Goal: Information Seeking & Learning: Learn about a topic

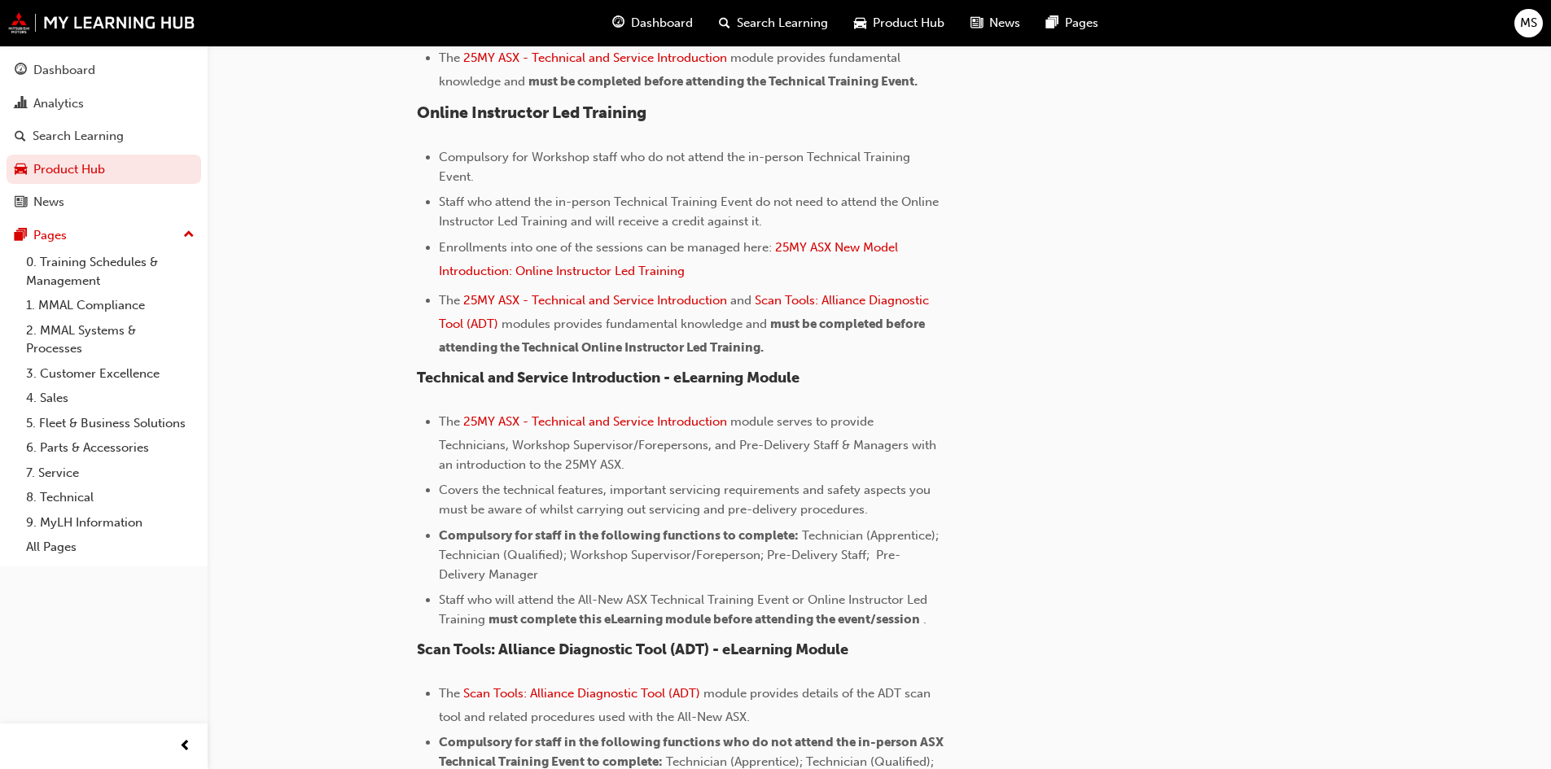
scroll to position [1105, 0]
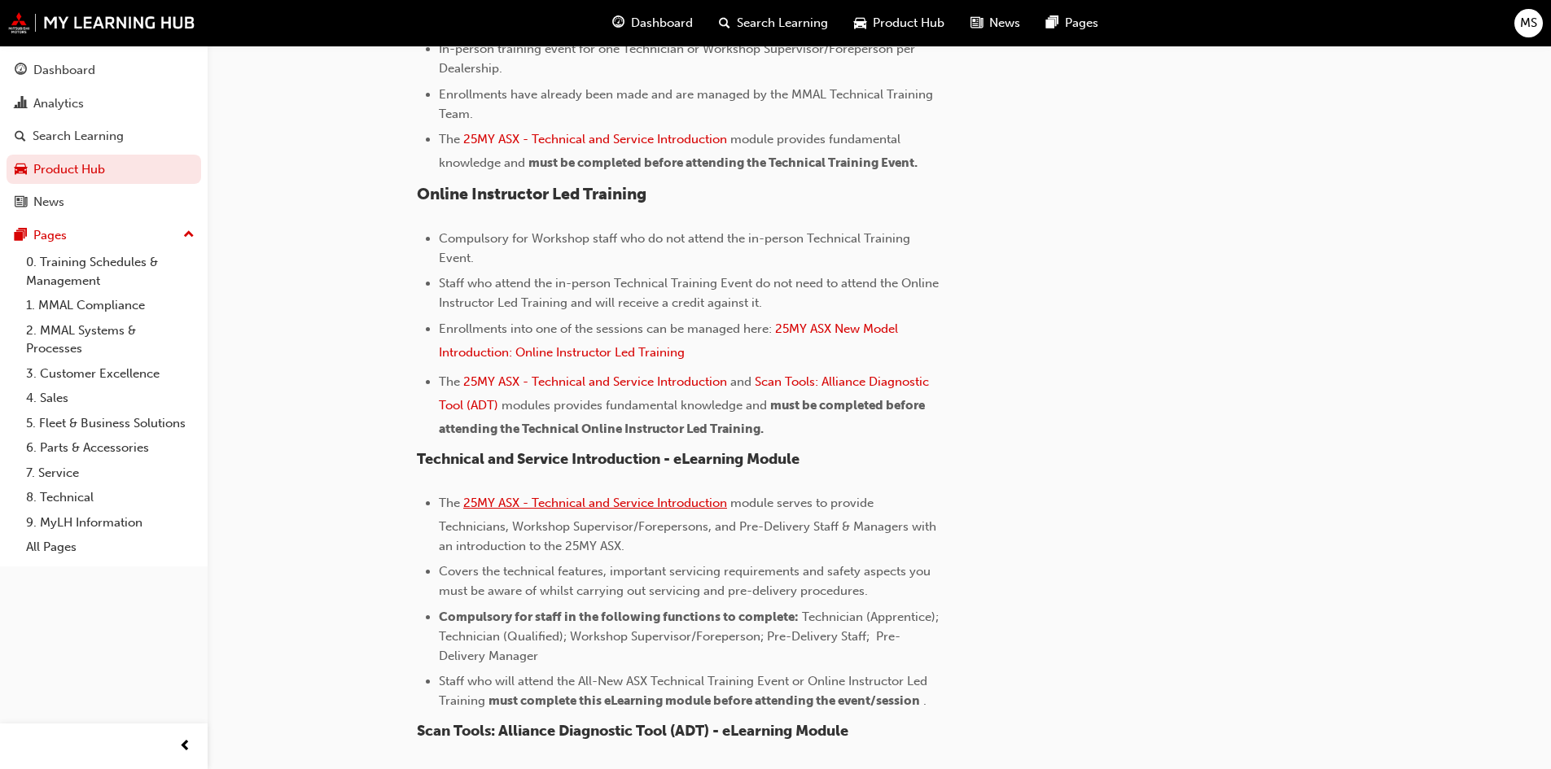
click at [664, 501] on span "25MY ASX - Technical and Service Introduction" at bounding box center [595, 503] width 264 height 15
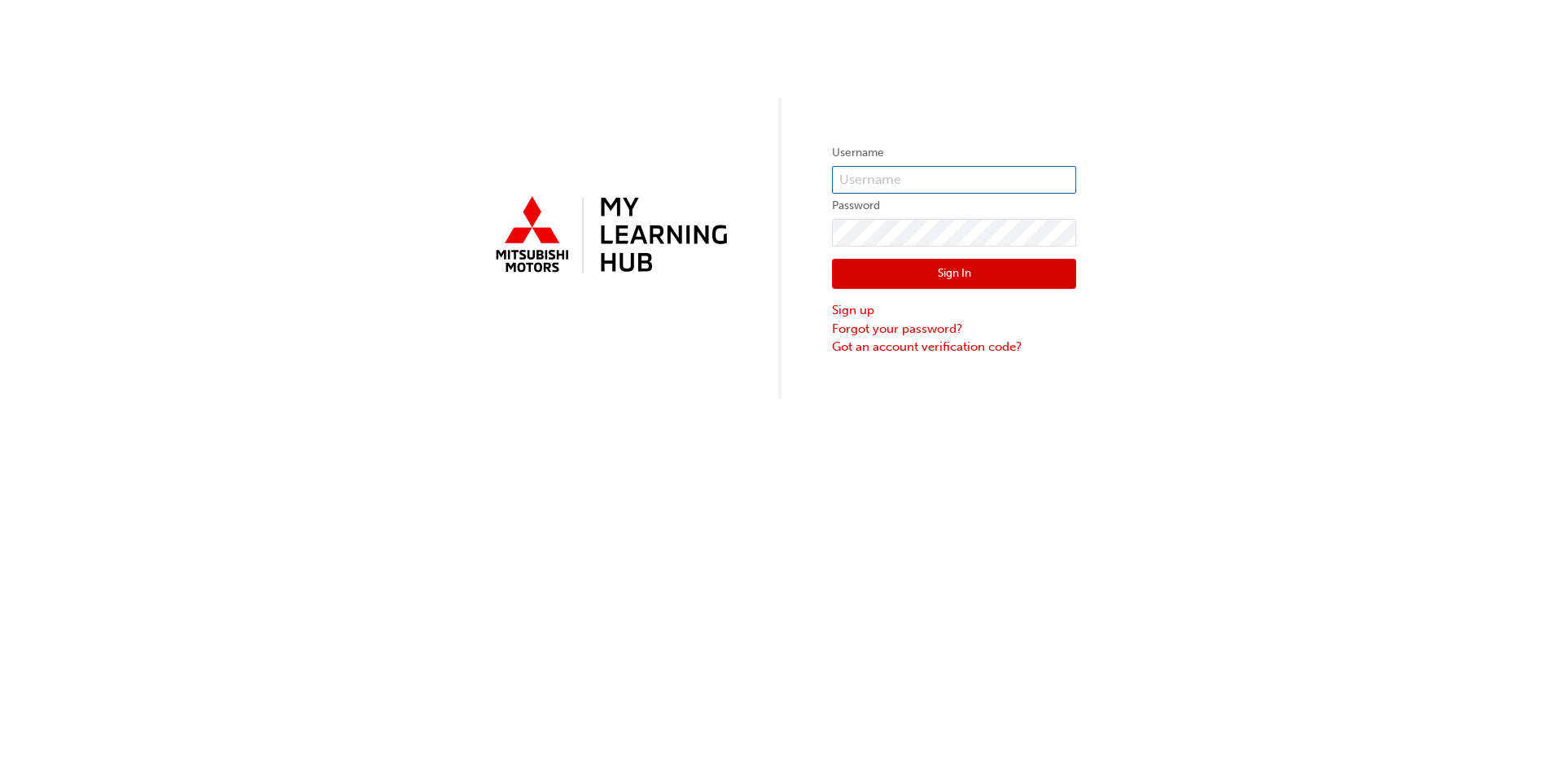
type input "0007223492"
click at [541, 247] on img at bounding box center [609, 236] width 244 height 93
type input "0007223492"
click at [1350, 178] on div "Username 0007223492 Password Sign In Sign up Forgot your password? Got an accou…" at bounding box center [781, 199] width 1563 height 399
click at [961, 274] on button "Sign In" at bounding box center [954, 274] width 244 height 31
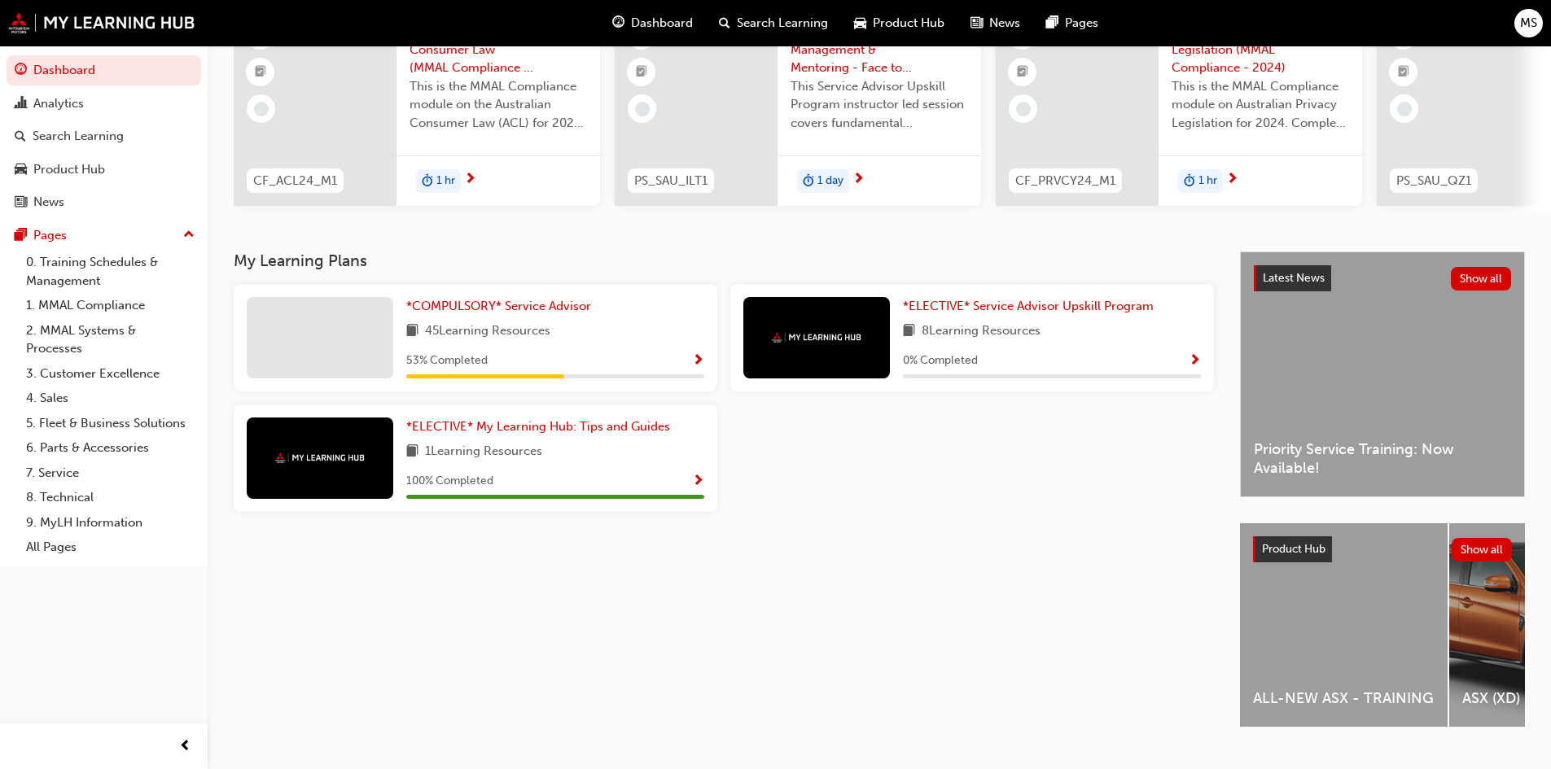
scroll to position [204, 0]
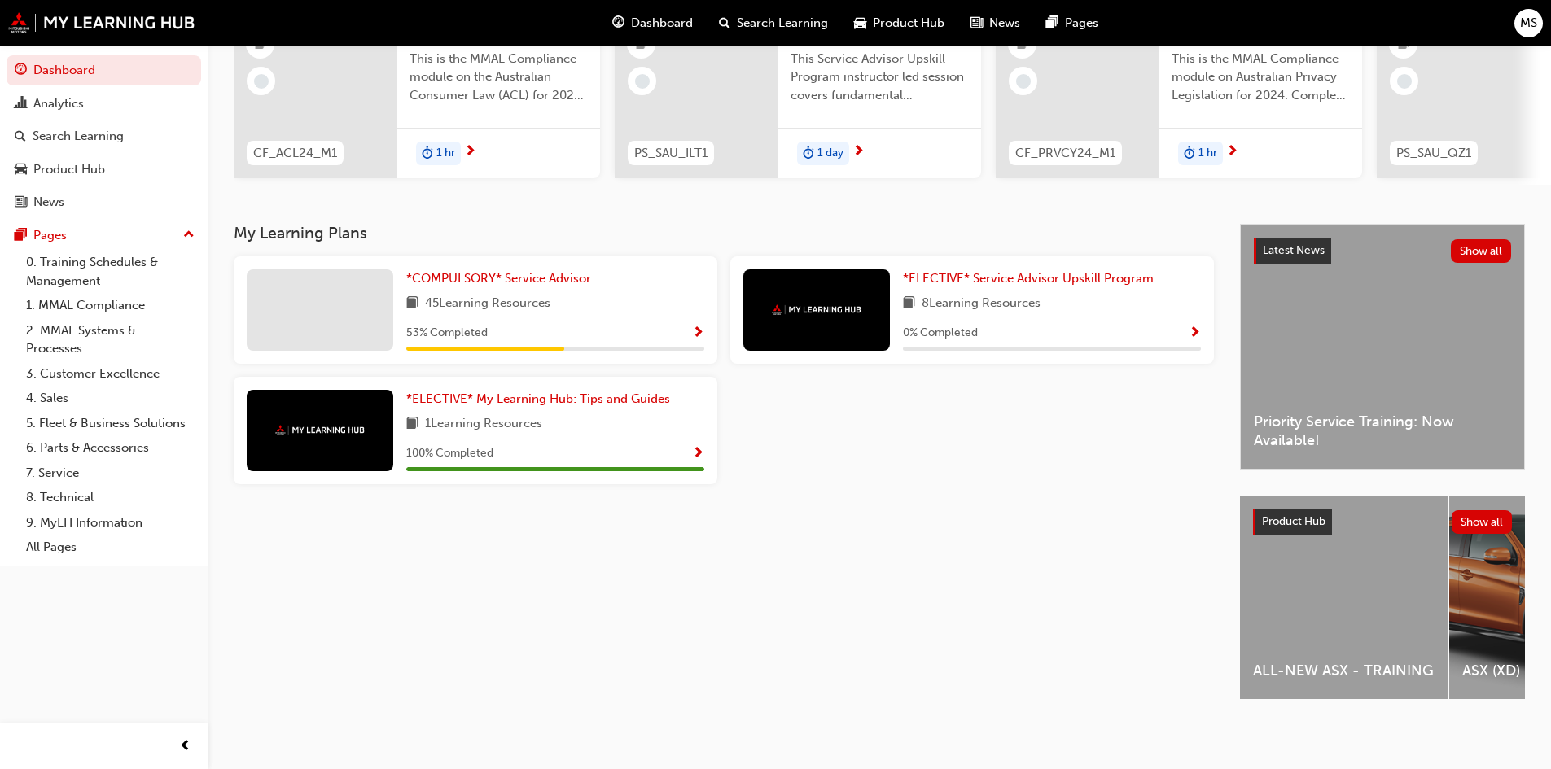
click at [1291, 591] on div "ALL-NEW ASX - TRAINING" at bounding box center [1344, 598] width 208 height 204
